Goal: Task Accomplishment & Management: Complete application form

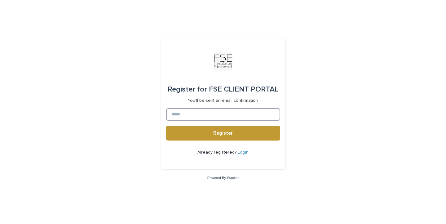
click at [230, 114] on input at bounding box center [223, 114] width 114 height 12
type input "**********"
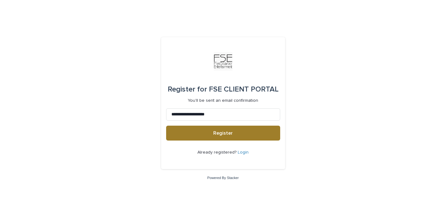
click at [224, 132] on span "Register" at bounding box center [223, 132] width 20 height 5
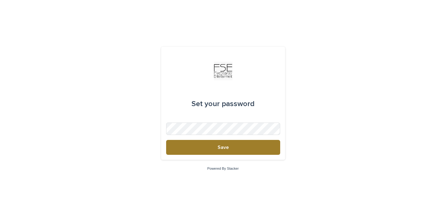
click at [254, 147] on button "Save" at bounding box center [223, 147] width 114 height 15
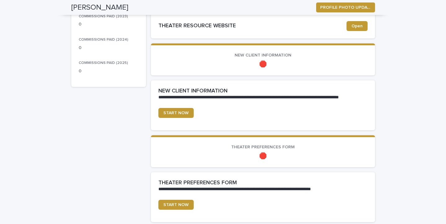
scroll to position [158, 0]
click at [169, 112] on span "START NOW" at bounding box center [175, 112] width 25 height 4
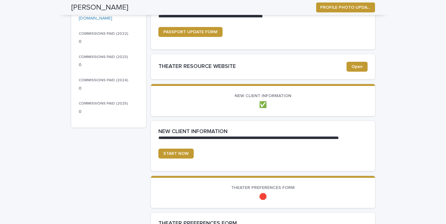
scroll to position [126, 0]
